Goal: Check status

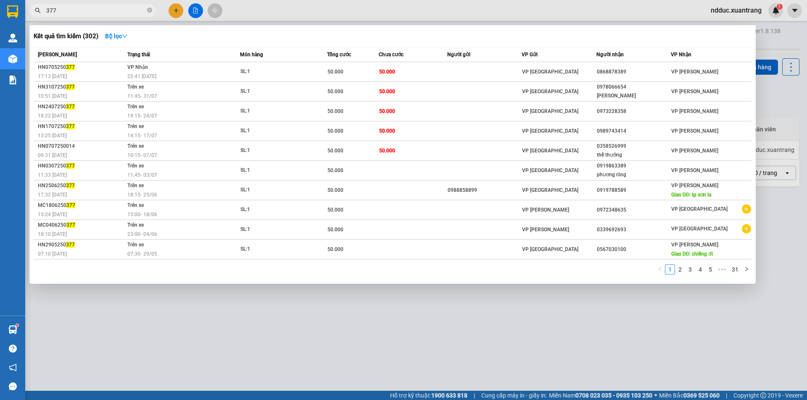
click at [68, 11] on input "377" at bounding box center [95, 10] width 99 height 9
click at [69, 11] on input "377" at bounding box center [95, 10] width 99 height 9
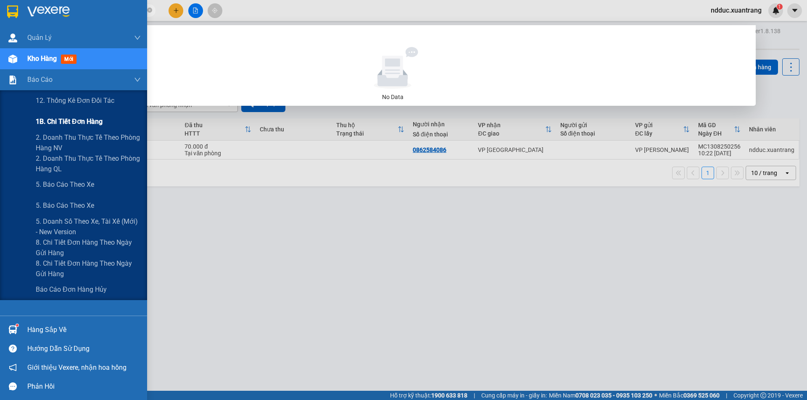
click at [89, 119] on span "1B. Chi tiết đơn hàng" at bounding box center [69, 121] width 67 height 11
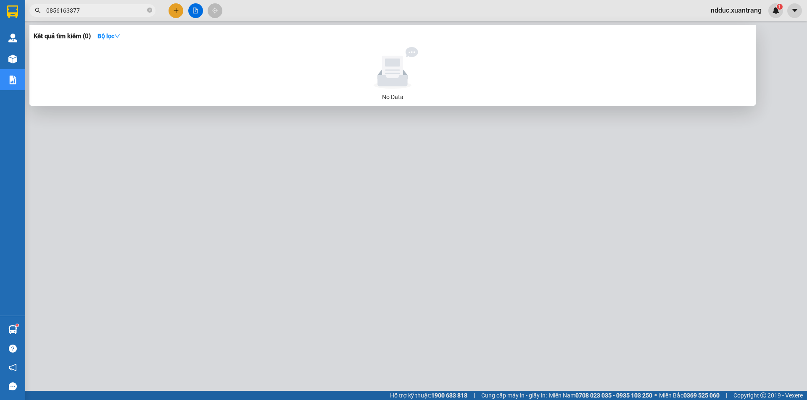
click at [337, 164] on div at bounding box center [403, 200] width 807 height 400
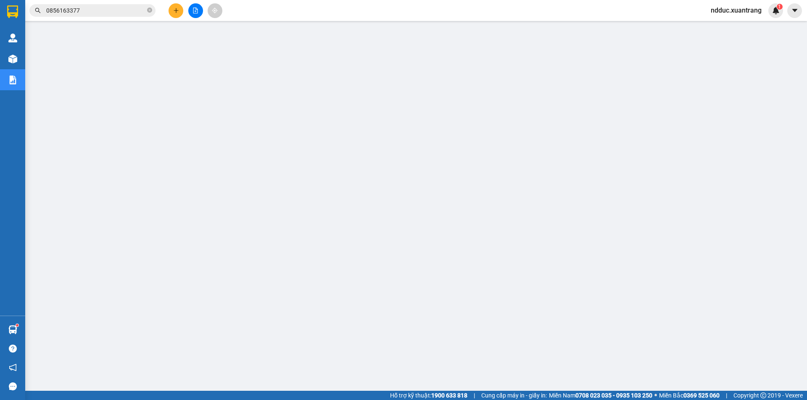
click at [89, 8] on input "0856163377" at bounding box center [95, 10] width 99 height 9
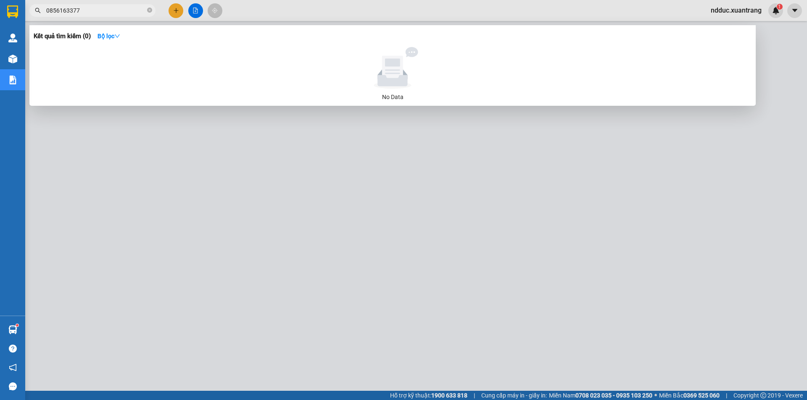
click at [89, 8] on input "0856163377" at bounding box center [95, 10] width 99 height 9
paste input "399658578"
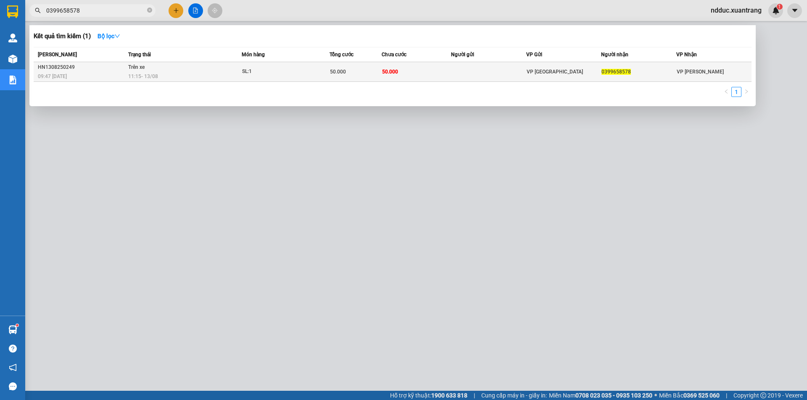
type input "0399658578"
click at [172, 71] on td "Trên xe 11:15 - 13/08" at bounding box center [184, 72] width 116 height 20
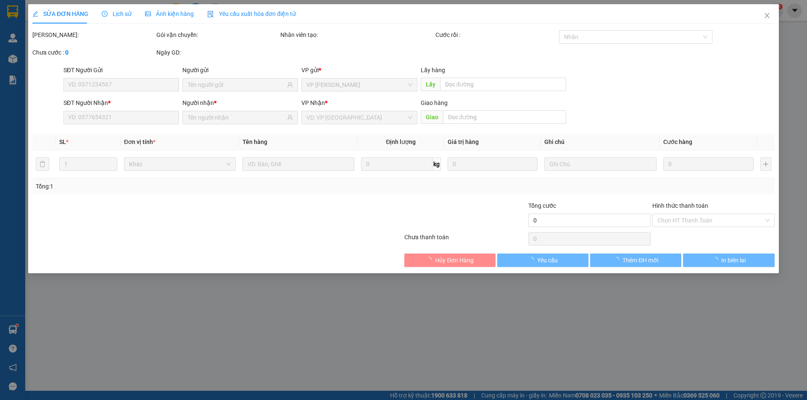
type input "0399658578"
type input "50.000"
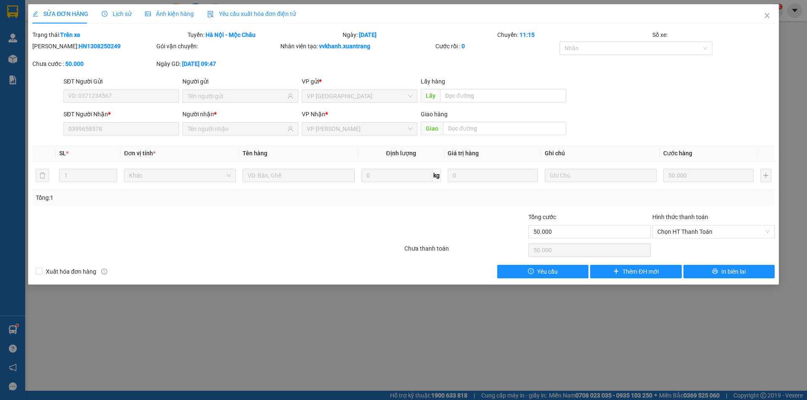
drag, startPoint x: 117, startPoint y: 16, endPoint x: 167, endPoint y: 16, distance: 50.4
click at [118, 16] on span "Lịch sử" at bounding box center [117, 14] width 30 height 7
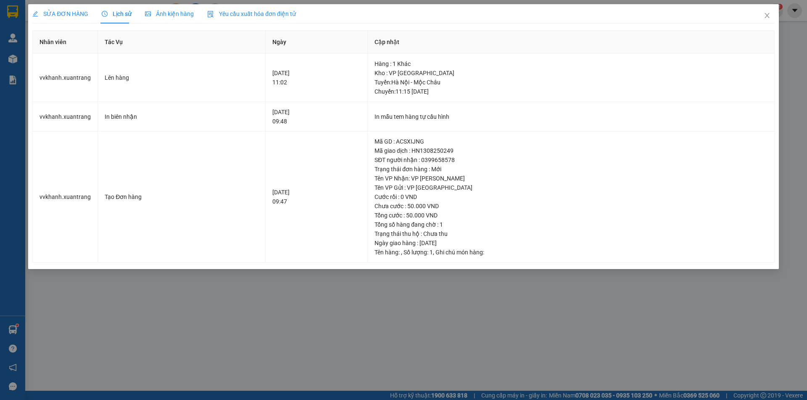
click at [176, 16] on span "Ảnh kiện hàng" at bounding box center [169, 14] width 49 height 7
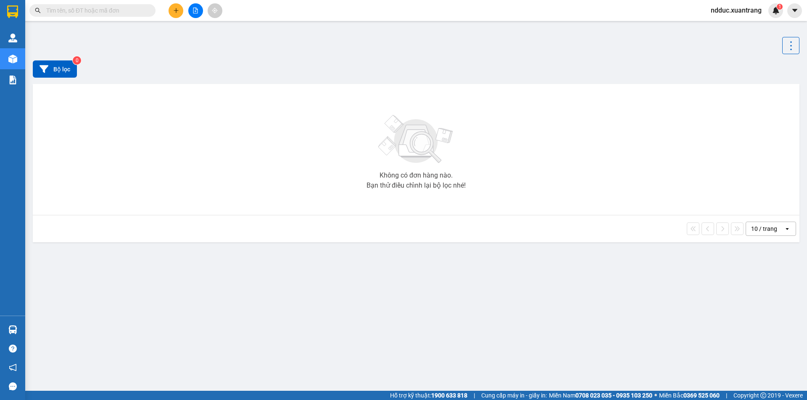
click at [71, 8] on input "text" at bounding box center [95, 10] width 99 height 9
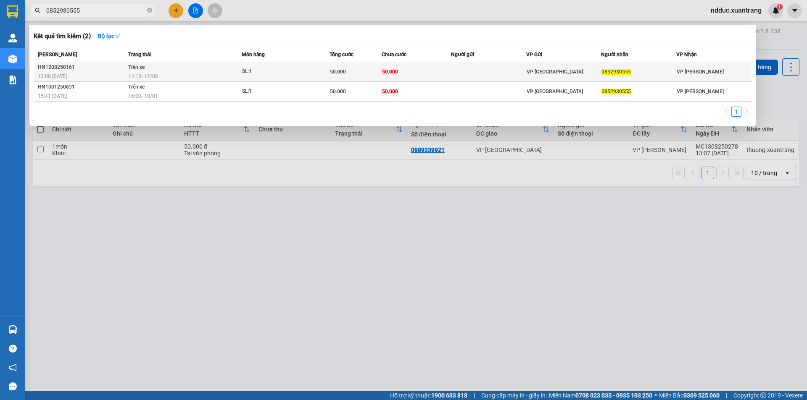
type input "0852930555"
click at [193, 75] on div "14:15 [DATE]" at bounding box center [184, 76] width 113 height 9
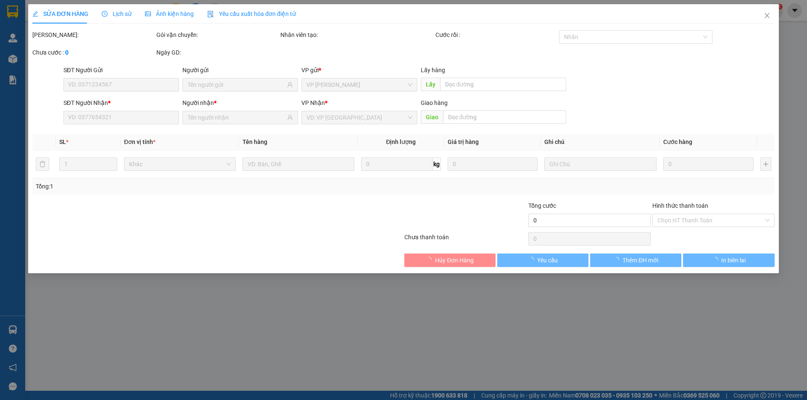
type input "0852930555"
type input "50.000"
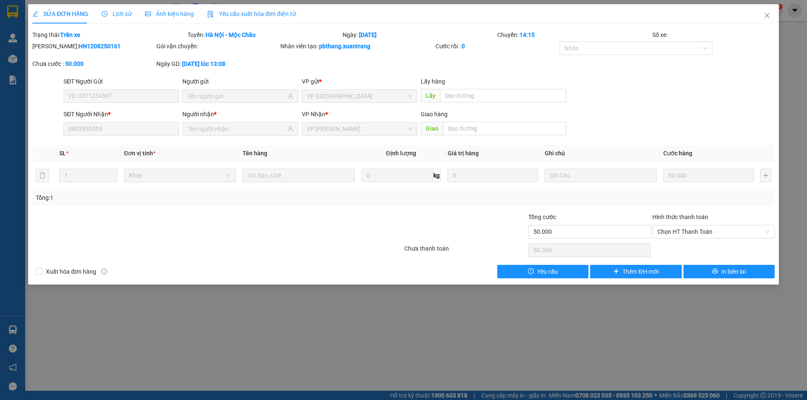
click at [118, 15] on span "Lịch sử" at bounding box center [117, 14] width 30 height 7
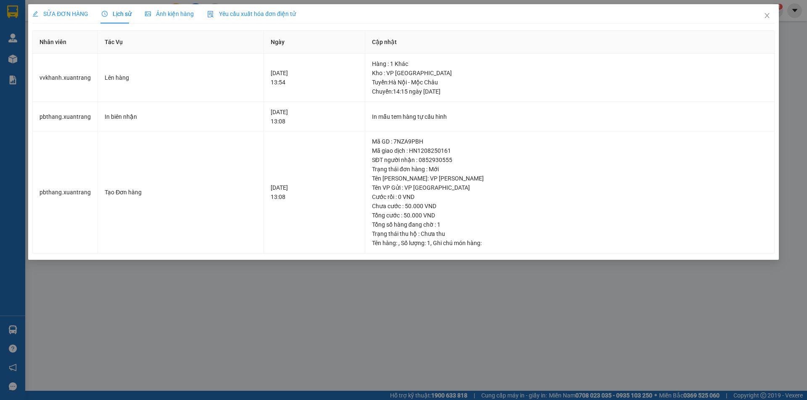
drag, startPoint x: 155, startPoint y: 8, endPoint x: 159, endPoint y: 15, distance: 7.9
click at [156, 8] on div "Ảnh kiện hàng" at bounding box center [169, 13] width 49 height 19
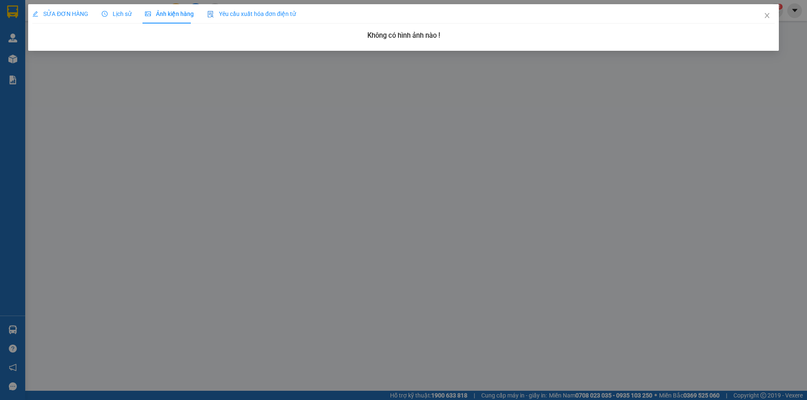
click at [119, 11] on span "Lịch sử" at bounding box center [117, 14] width 30 height 7
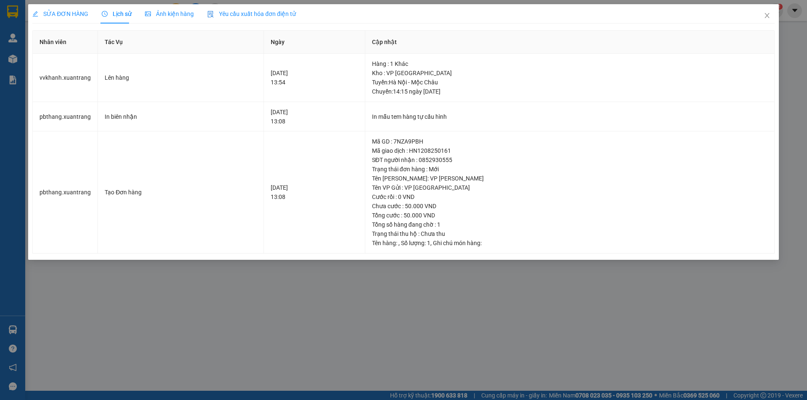
click at [72, 5] on div "SỬA ĐƠN HÀNG" at bounding box center [60, 13] width 56 height 19
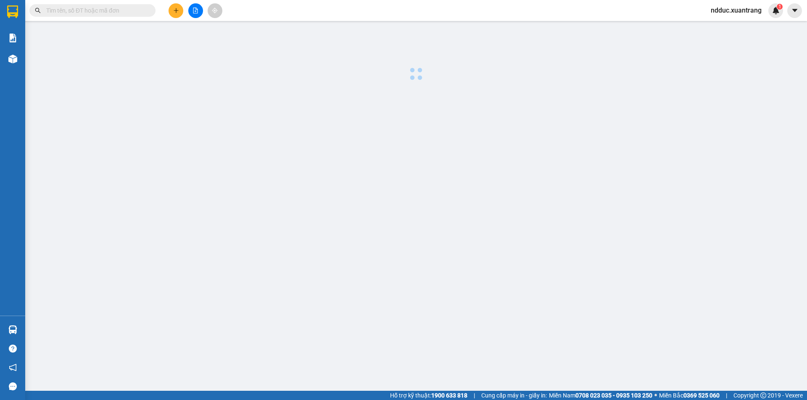
click at [86, 13] on input "text" at bounding box center [95, 10] width 99 height 9
paste input "HN1208250214"
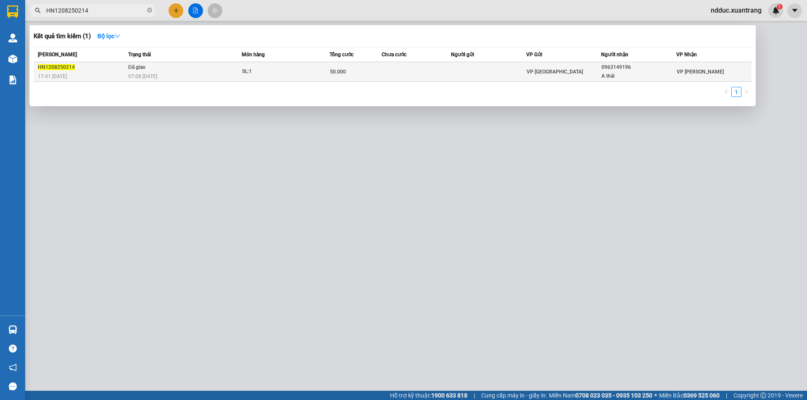
type input "HN1208250214"
click at [158, 67] on td "Đã giao 07:08 - 13/08" at bounding box center [184, 72] width 116 height 20
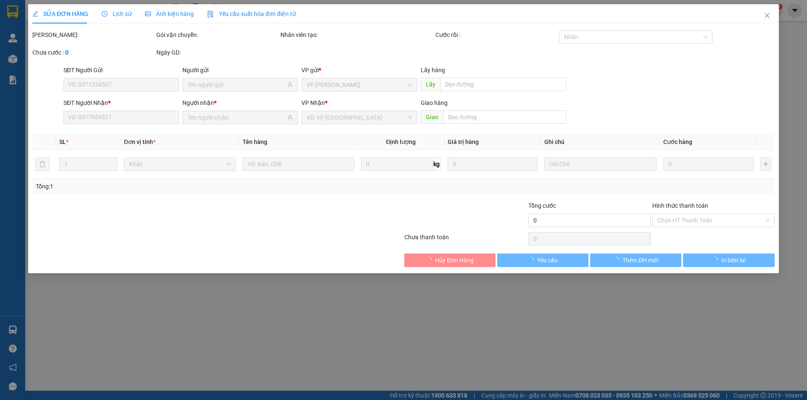
type input "0963149196"
type input "A thái"
type input "50.000"
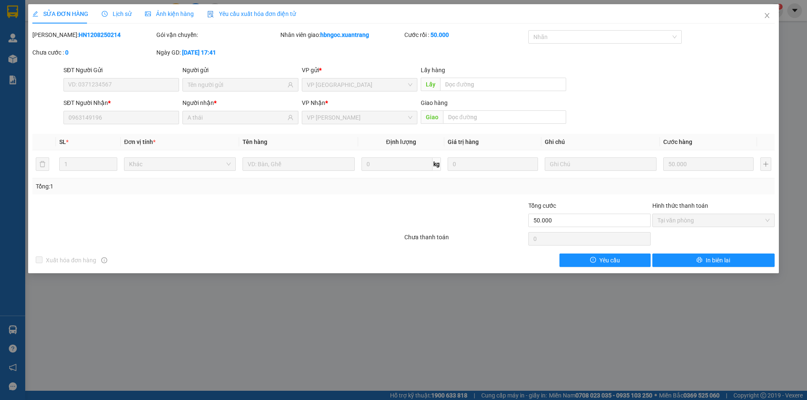
drag, startPoint x: 115, startPoint y: 12, endPoint x: 171, endPoint y: 17, distance: 56.1
click at [116, 13] on span "Lịch sử" at bounding box center [117, 14] width 30 height 7
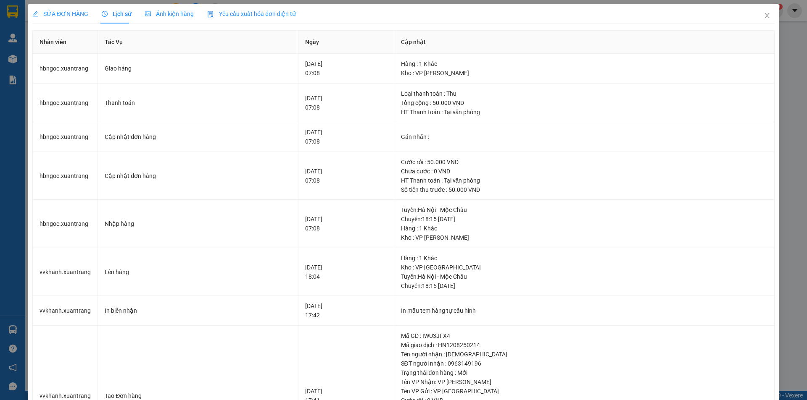
click at [171, 15] on span "Ảnh kiện hàng" at bounding box center [169, 14] width 49 height 7
